Goal: Task Accomplishment & Management: Use online tool/utility

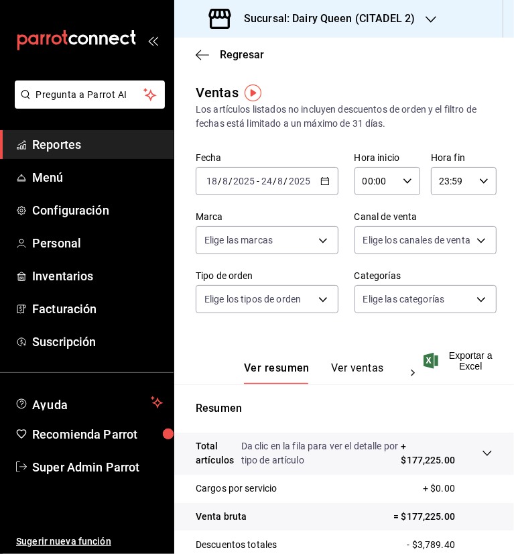
click at [424, 25] on div "Sucursal: Dairy Queen (CITADEL 2)" at bounding box center [313, 19] width 257 height 38
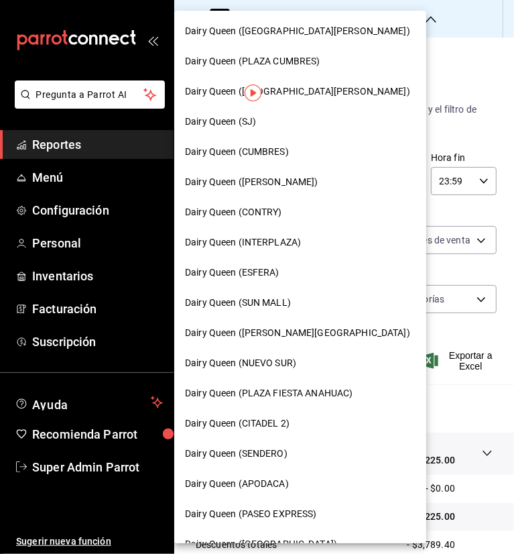
click at [307, 394] on span "Dairy Queen (PLAZA FIESTA ANAHUAC)" at bounding box center [269, 393] width 168 height 14
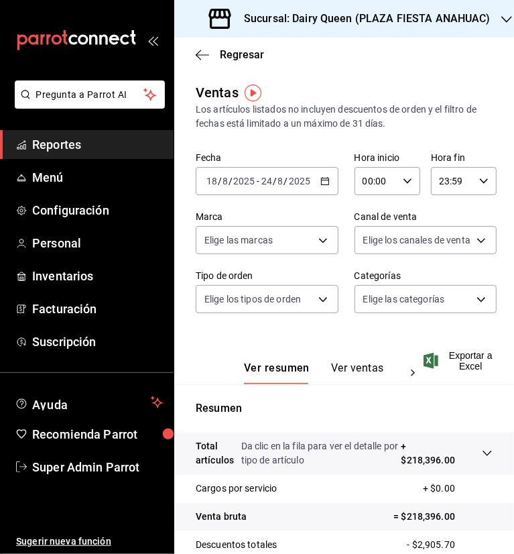
click at [378, 27] on div "Sucursal: Dairy Queen (PLAZA FIESTA ANAHUAC)" at bounding box center [351, 19] width 333 height 38
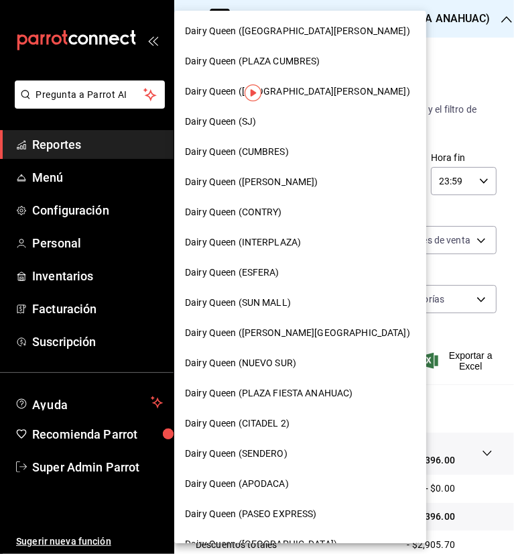
click at [443, 73] on div at bounding box center [257, 277] width 514 height 554
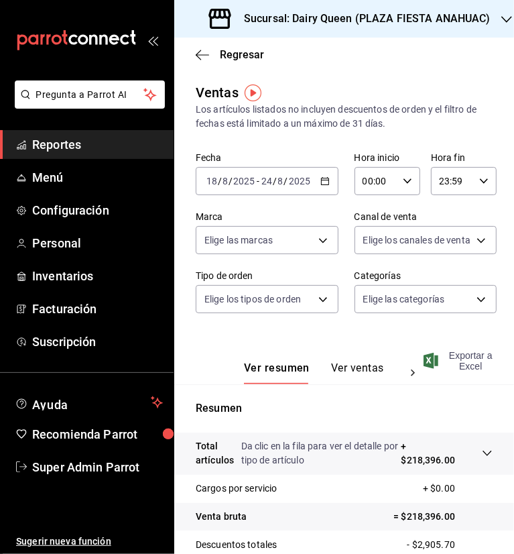
click at [473, 355] on span "Exportar a Excel" at bounding box center [459, 360] width 66 height 21
click at [286, 72] on main "Regresar Ventas Los artículos listados no incluyen descuentos de orden y el fil…" at bounding box center [344, 384] width 340 height 692
click at [448, 17] on h3 "Sucursal: Dairy Queen (PLAZA FIESTA ANAHUAC)" at bounding box center [361, 19] width 257 height 16
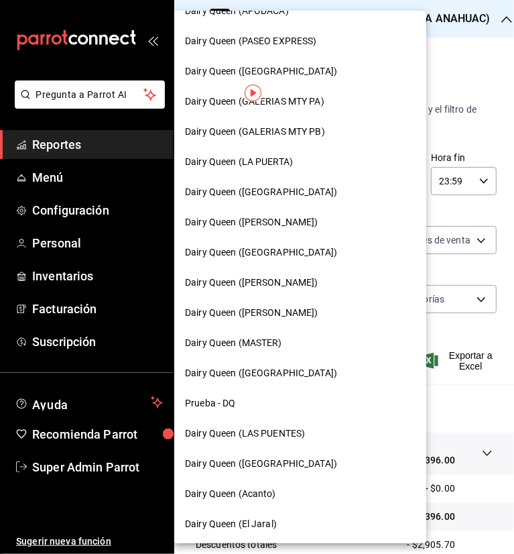
scroll to position [474, 0]
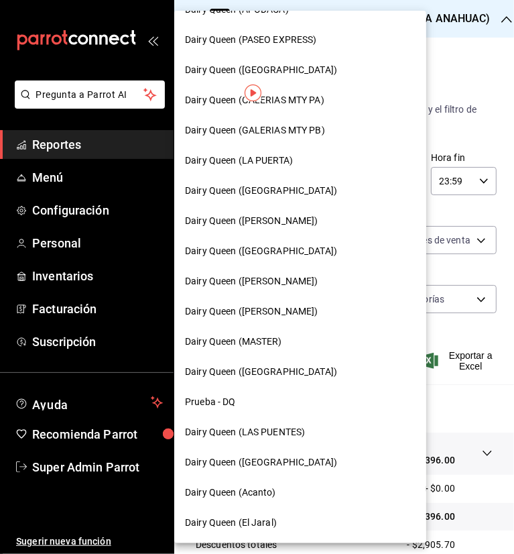
click at [284, 457] on span "Dairy Queen ([GEOGRAPHIC_DATA])" at bounding box center [261, 462] width 152 height 14
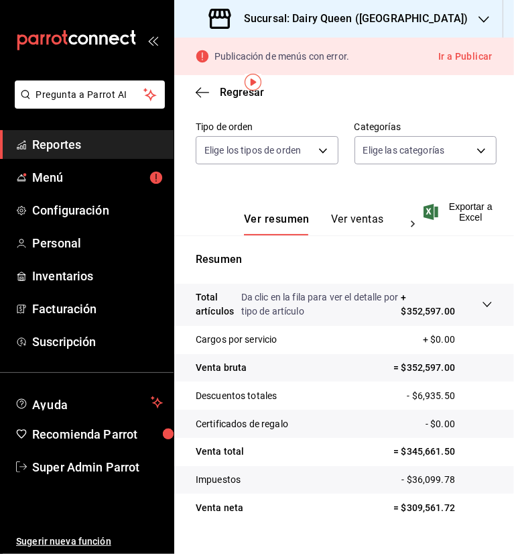
scroll to position [214, 0]
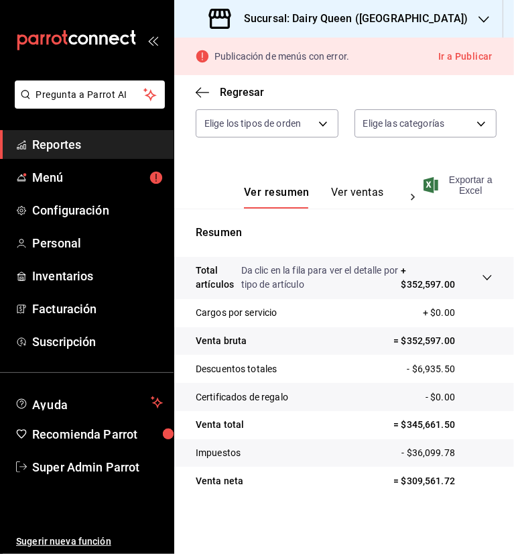
click at [465, 184] on span "Exportar a Excel" at bounding box center [459, 184] width 66 height 21
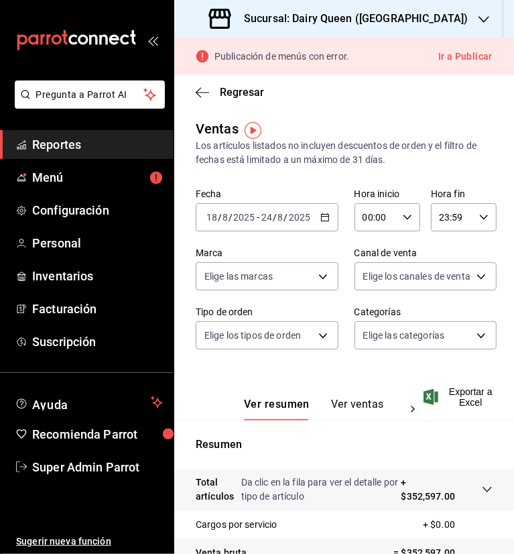
scroll to position [0, 0]
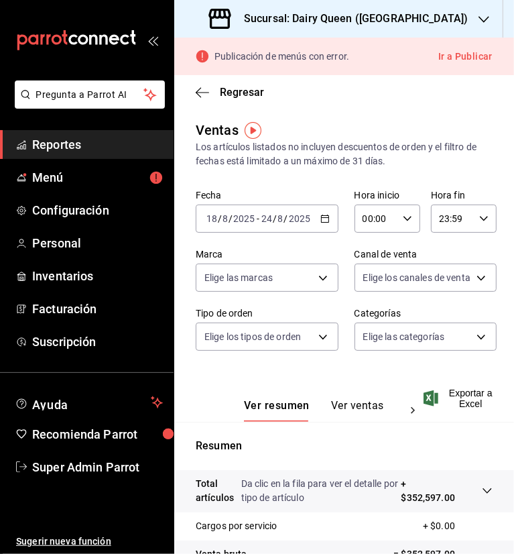
click at [416, 21] on h3 "Sucursal: Dairy Queen ([GEOGRAPHIC_DATA])" at bounding box center [350, 19] width 235 height 16
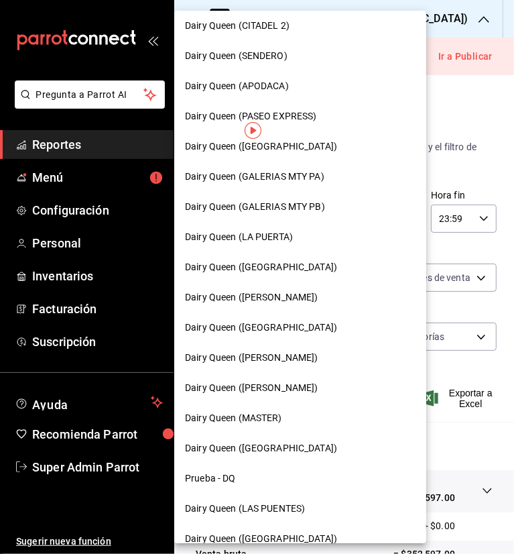
scroll to position [402, 0]
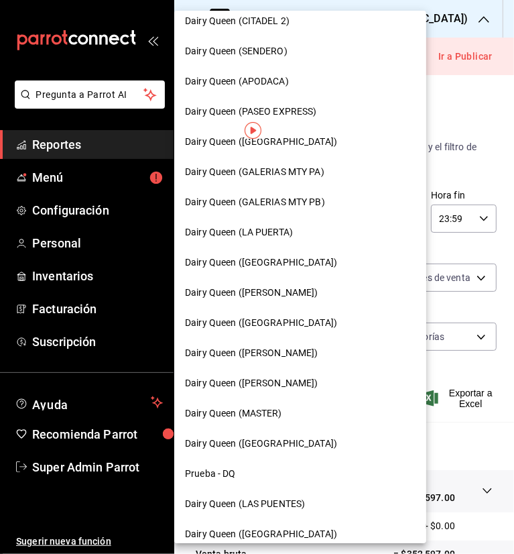
click at [257, 231] on span "Dairy Queen (LA PUERTA)" at bounding box center [239, 232] width 108 height 14
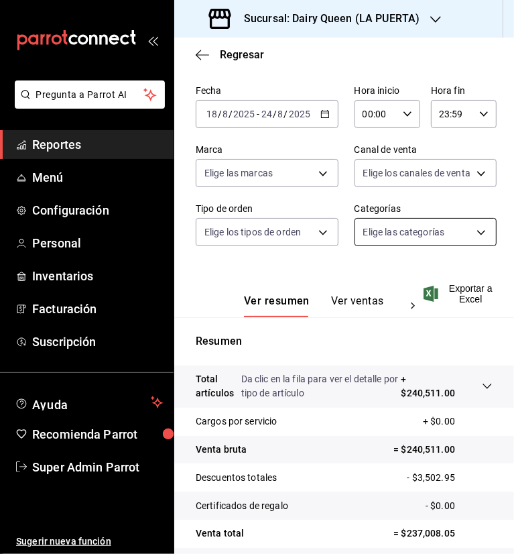
scroll to position [75, 0]
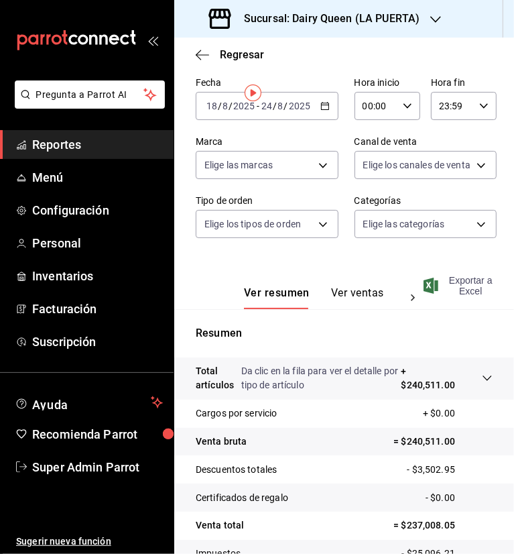
click at [462, 296] on span "Exportar a Excel" at bounding box center [459, 285] width 66 height 21
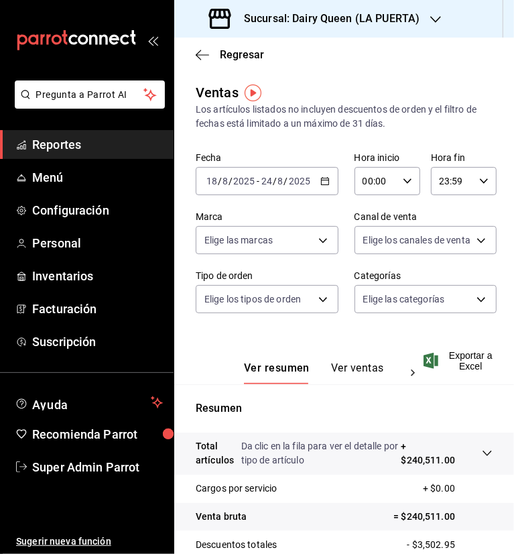
click at [439, 23] on icon "button" at bounding box center [435, 19] width 11 height 11
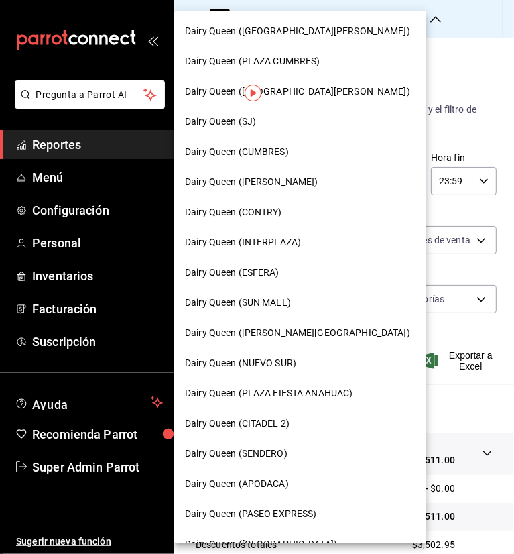
click at [265, 337] on span "Dairy Queen ([PERSON_NAME][GEOGRAPHIC_DATA])" at bounding box center [297, 333] width 225 height 14
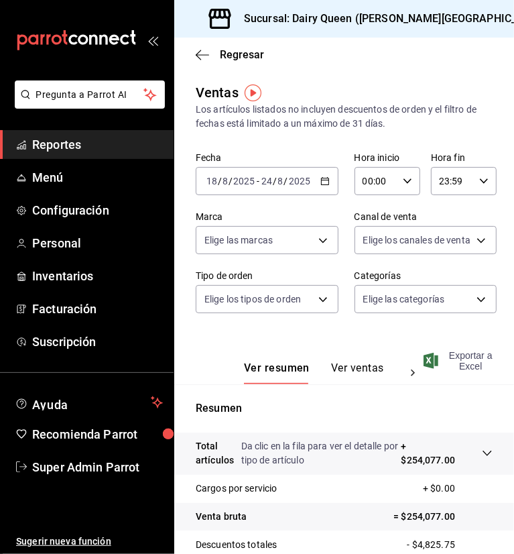
click at [471, 360] on span "Exportar a Excel" at bounding box center [459, 360] width 66 height 21
click at [459, 367] on div "Exportando a excel..." at bounding box center [460, 360] width 68 height 21
click at [397, 15] on h3 "Sucursal: Dairy Queen ([PERSON_NAME][GEOGRAPHIC_DATA])" at bounding box center [391, 19] width 317 height 16
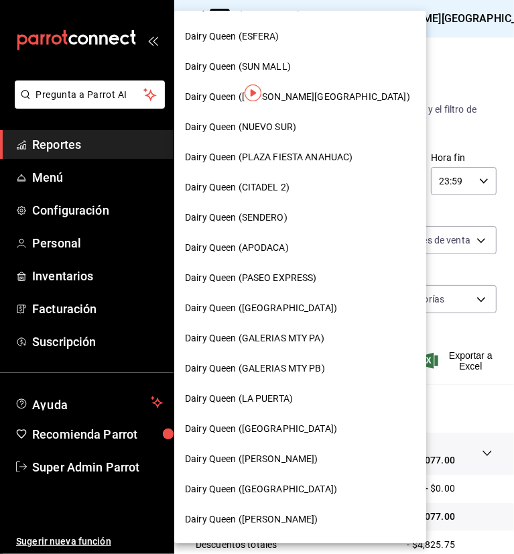
scroll to position [268, 0]
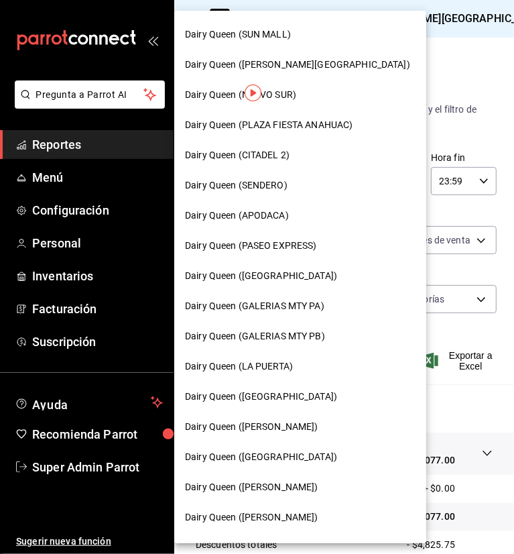
click at [298, 333] on span "Dairy Queen (GALERIAS MTY PB)" at bounding box center [255, 336] width 140 height 14
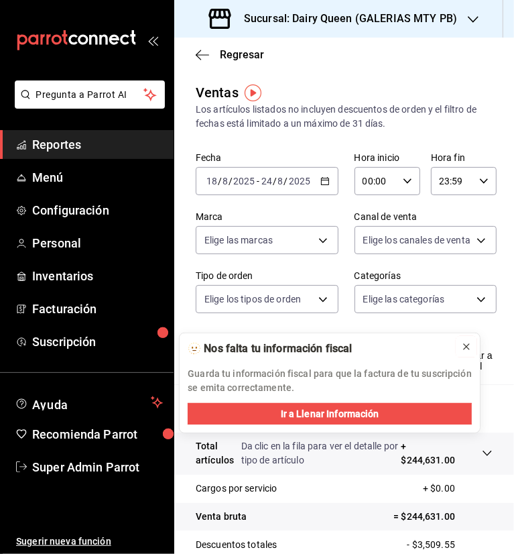
click at [467, 346] on icon at bounding box center [466, 346] width 5 height 5
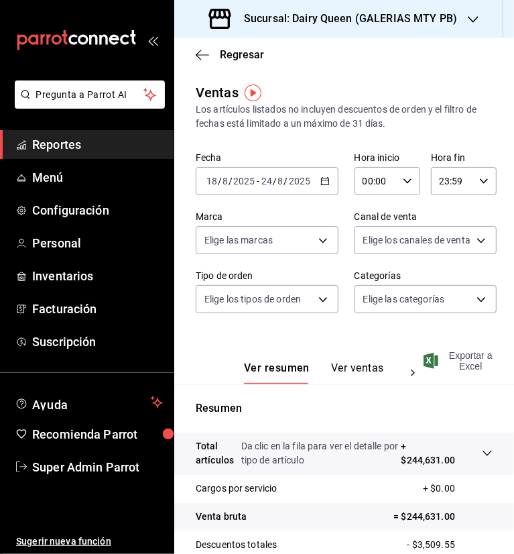
click at [455, 370] on span "Exportar a Excel" at bounding box center [459, 360] width 66 height 21
drag, startPoint x: 421, startPoint y: 66, endPoint x: 434, endPoint y: 98, distance: 34.9
click at [421, 66] on div "Regresar" at bounding box center [344, 55] width 340 height 34
click at [464, 359] on span "Exportar a Excel" at bounding box center [459, 360] width 66 height 21
click at [459, 21] on div "Sucursal: Dairy Queen (GALERIAS MTY PB)" at bounding box center [334, 19] width 299 height 38
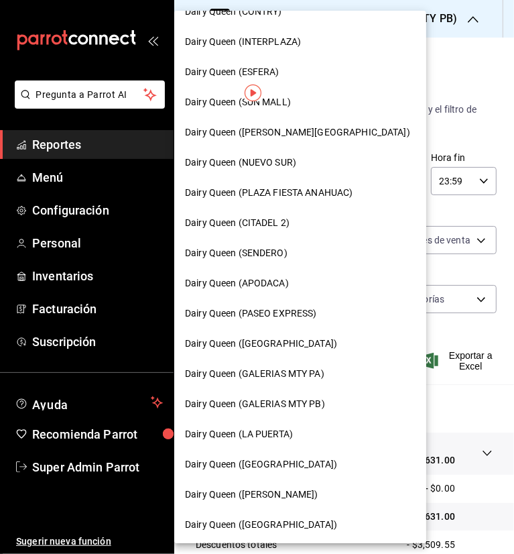
scroll to position [201, 0]
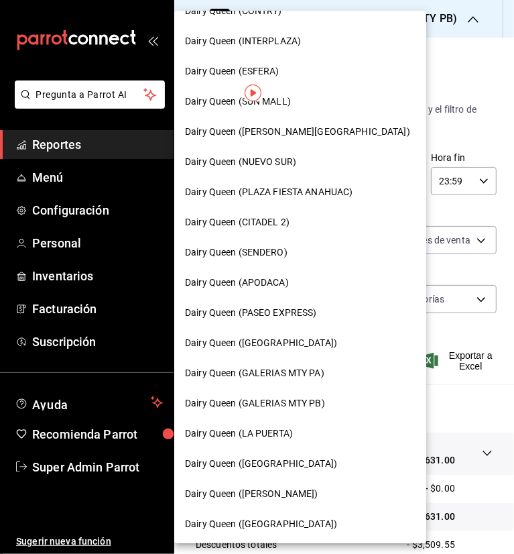
click at [266, 341] on span "Dairy Queen ([GEOGRAPHIC_DATA])" at bounding box center [261, 343] width 152 height 14
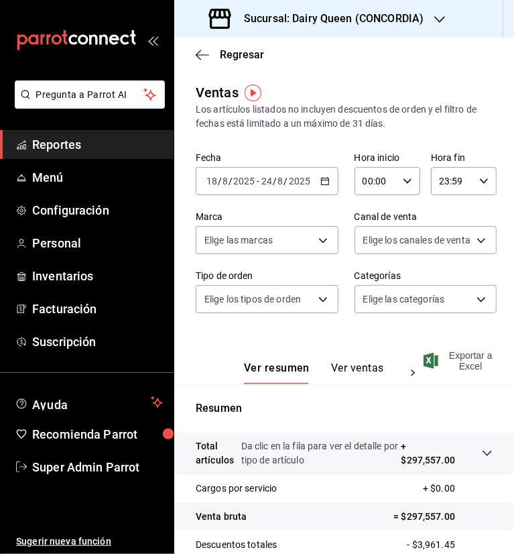
click at [466, 361] on span "Exportar a Excel" at bounding box center [459, 360] width 66 height 21
click at [424, 18] on div "Sucursal: Dairy Queen (CONCORDIA)" at bounding box center [318, 19] width 266 height 38
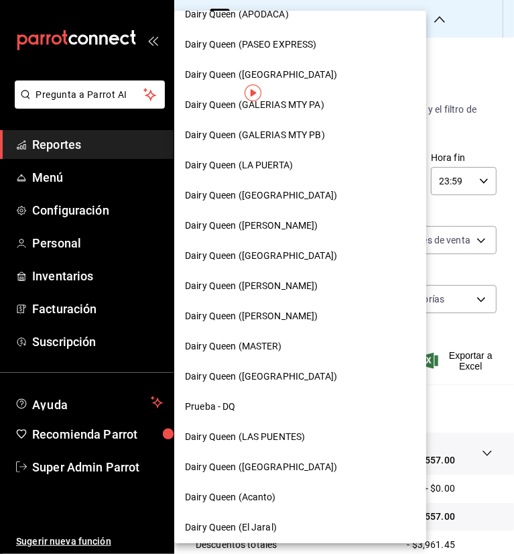
scroll to position [474, 0]
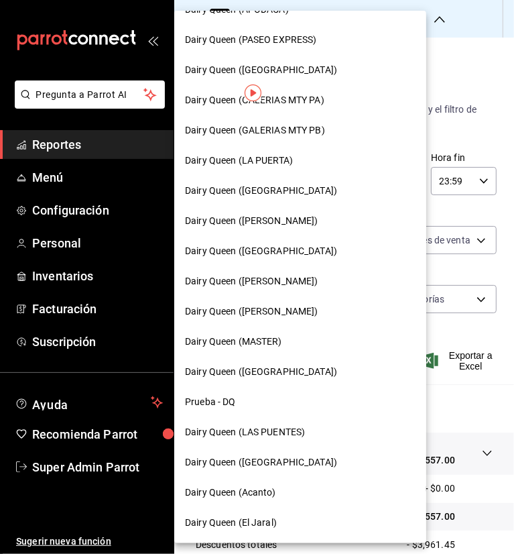
click at [300, 100] on span "Dairy Queen (GALERIAS MTY PA)" at bounding box center [254, 100] width 139 height 14
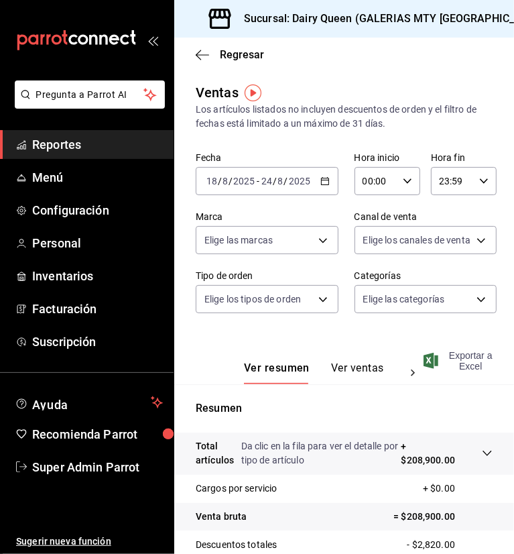
click at [464, 371] on span "Exportar a Excel" at bounding box center [459, 360] width 66 height 21
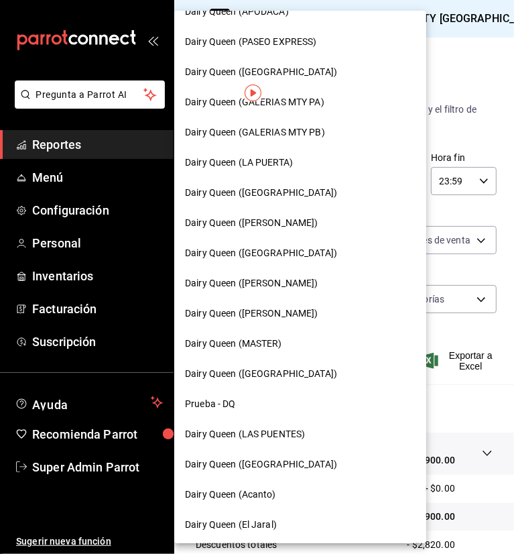
scroll to position [474, 0]
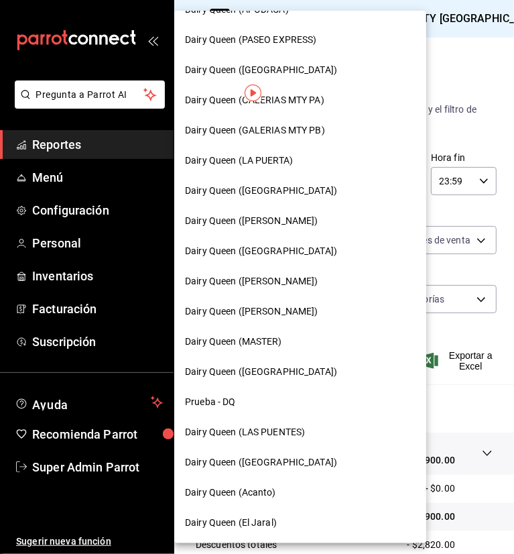
click at [279, 245] on span "Dairy Queen ([GEOGRAPHIC_DATA])" at bounding box center [261, 251] width 152 height 14
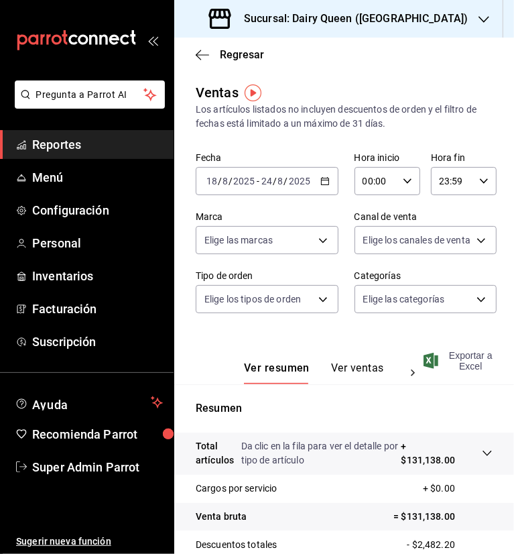
click at [461, 365] on span "Exportar a Excel" at bounding box center [459, 360] width 66 height 21
click at [479, 21] on icon "button" at bounding box center [484, 19] width 11 height 11
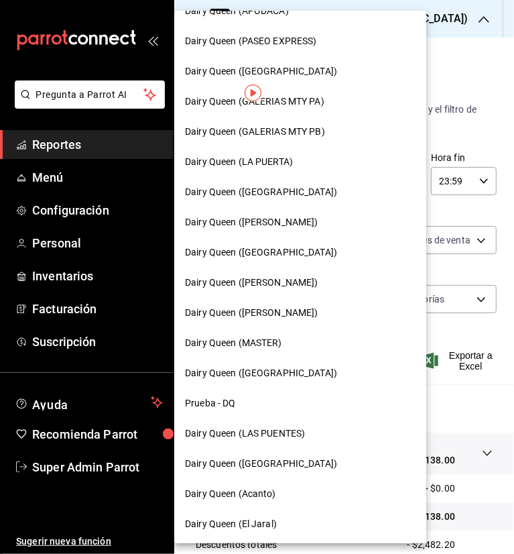
scroll to position [474, 0]
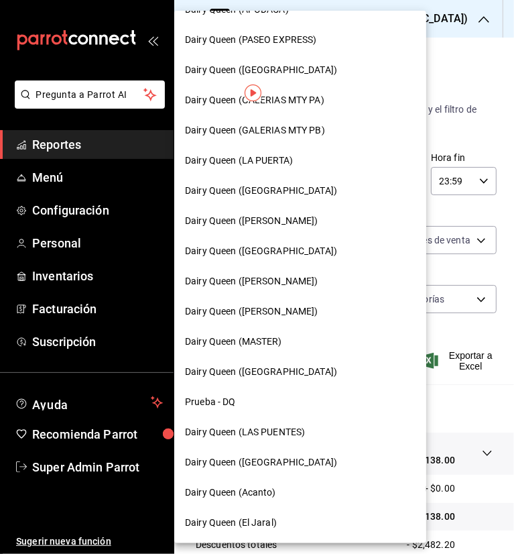
click at [296, 280] on span "Dairy Queen ([PERSON_NAME])" at bounding box center [251, 281] width 133 height 14
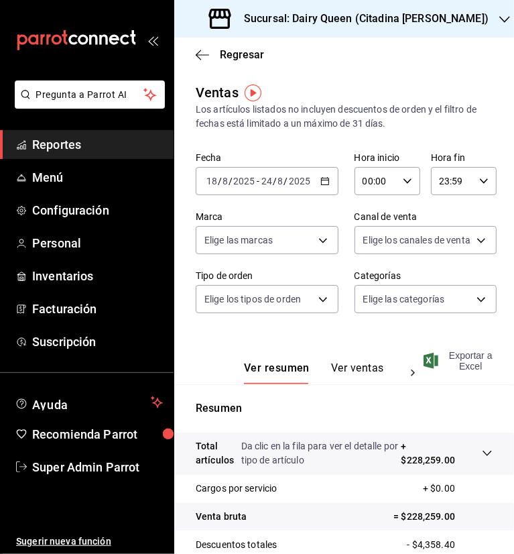
click at [481, 363] on span "Exportar a Excel" at bounding box center [459, 360] width 66 height 21
drag, startPoint x: 355, startPoint y: 42, endPoint x: 362, endPoint y: 43, distance: 7.4
click at [355, 42] on div "Regresar" at bounding box center [344, 55] width 340 height 34
click at [461, 5] on div "Sucursal: Dairy Queen (Citadina [PERSON_NAME])" at bounding box center [350, 19] width 331 height 38
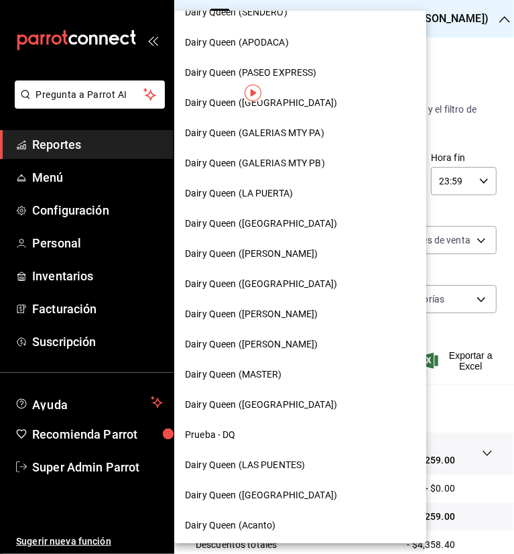
scroll to position [474, 0]
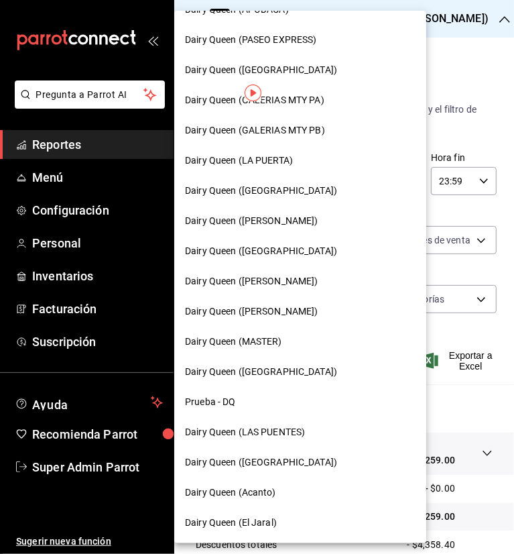
click at [276, 317] on span "Dairy Queen ([PERSON_NAME])" at bounding box center [251, 311] width 133 height 14
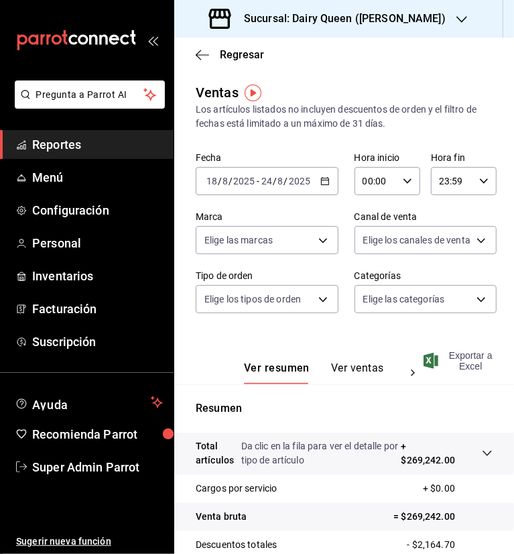
click at [459, 361] on span "Exportar a Excel" at bounding box center [459, 360] width 66 height 21
click at [377, 68] on div "Regresar" at bounding box center [344, 55] width 340 height 34
click at [454, 17] on div "Sucursal: Dairy Queen ([PERSON_NAME])" at bounding box center [329, 19] width 288 height 38
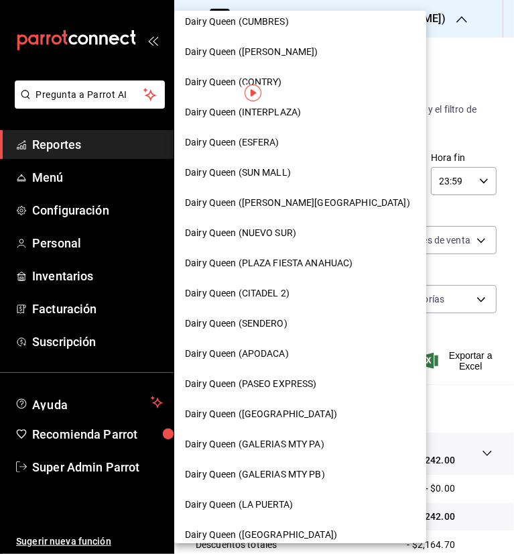
scroll to position [474, 0]
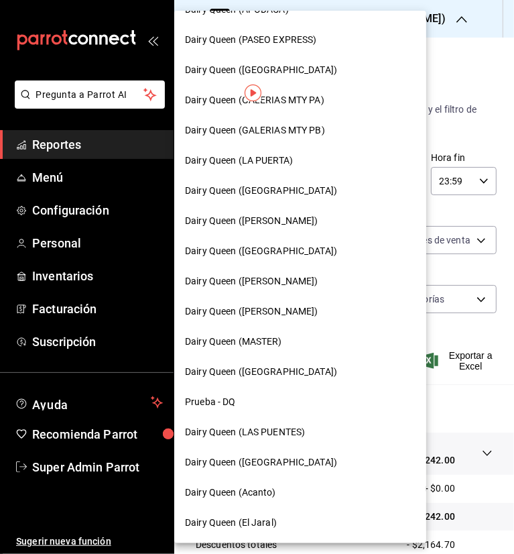
click at [278, 368] on span "Dairy Queen ([GEOGRAPHIC_DATA])" at bounding box center [261, 372] width 152 height 14
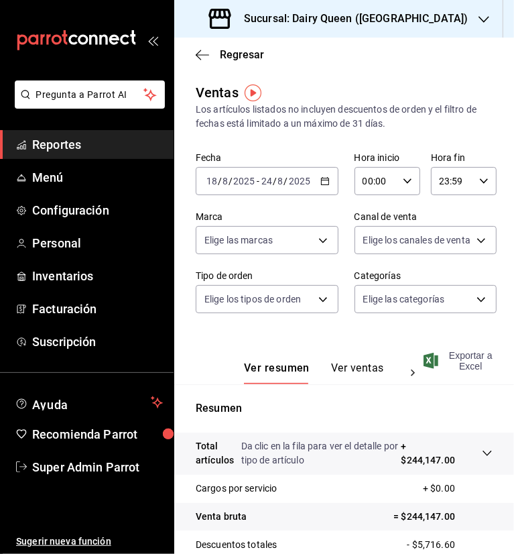
click at [461, 362] on span "Exportar a Excel" at bounding box center [459, 360] width 66 height 21
click at [479, 18] on icon "button" at bounding box center [484, 19] width 11 height 11
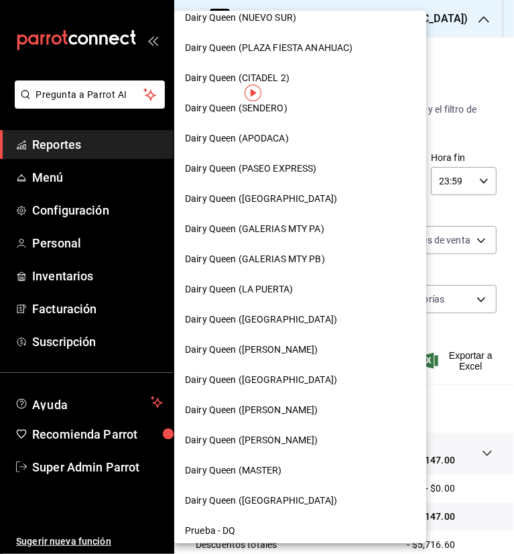
scroll to position [474, 0]
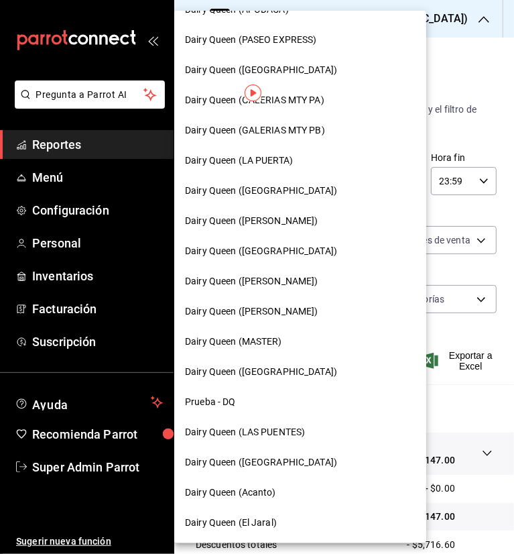
click at [260, 492] on span "Dairy Queen (Acanto)" at bounding box center [230, 492] width 91 height 14
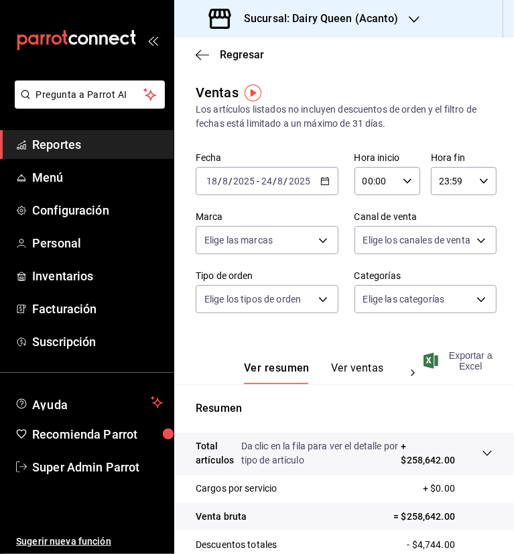
click at [449, 357] on span "Exportar a Excel" at bounding box center [459, 360] width 66 height 21
